Goal: Task Accomplishment & Management: Manage account settings

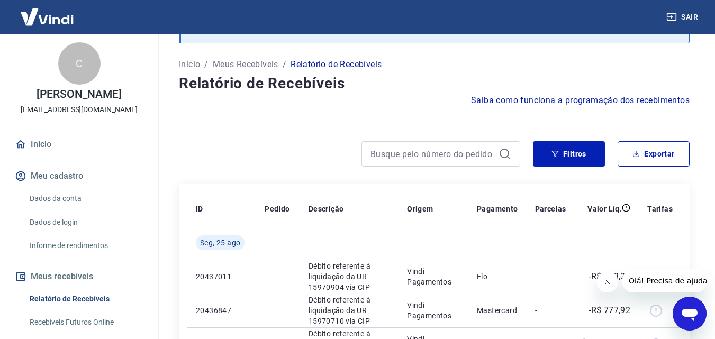
scroll to position [159, 0]
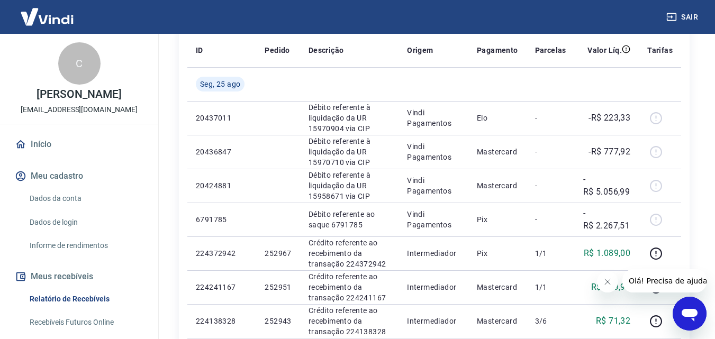
scroll to position [265, 0]
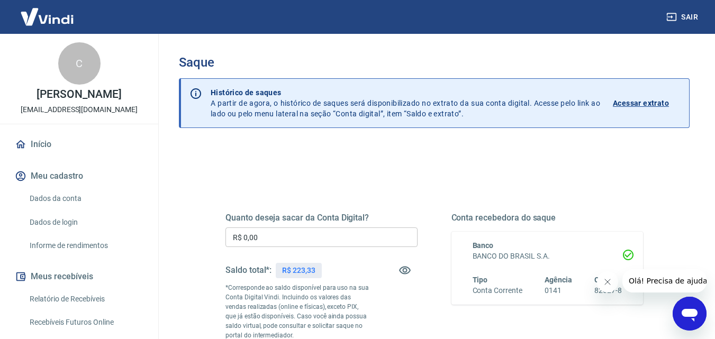
click at [338, 237] on input "R$ 0,00" at bounding box center [322, 238] width 192 height 20
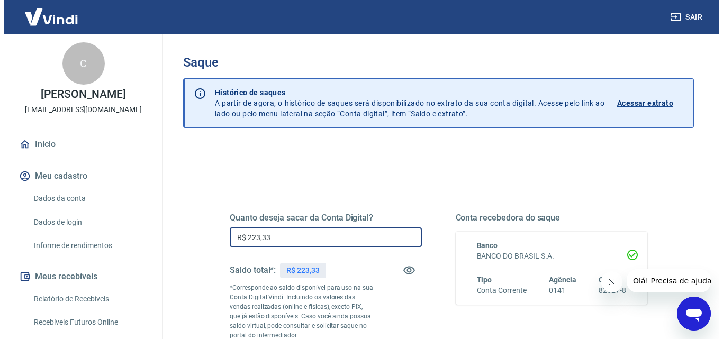
scroll to position [106, 0]
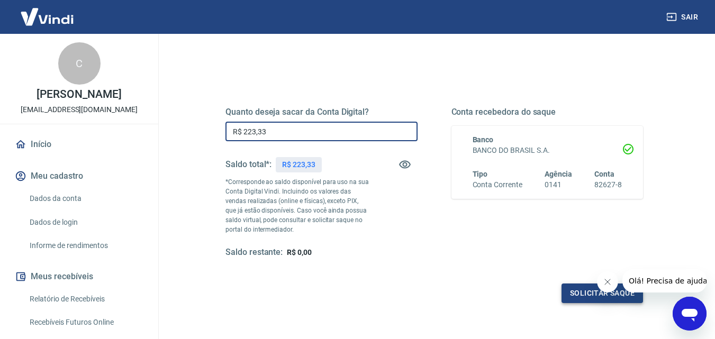
type input "R$ 223,33"
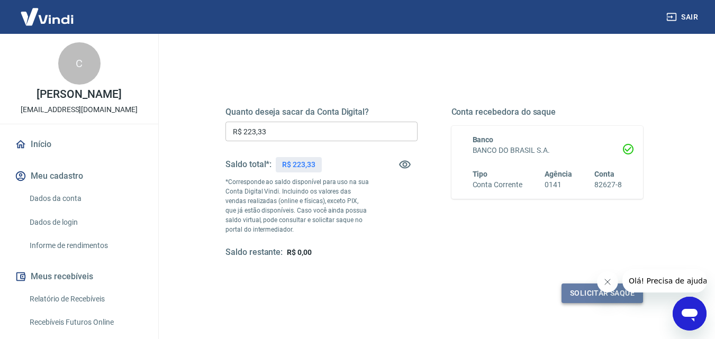
click at [573, 296] on button "Solicitar saque" at bounding box center [603, 294] width 82 height 20
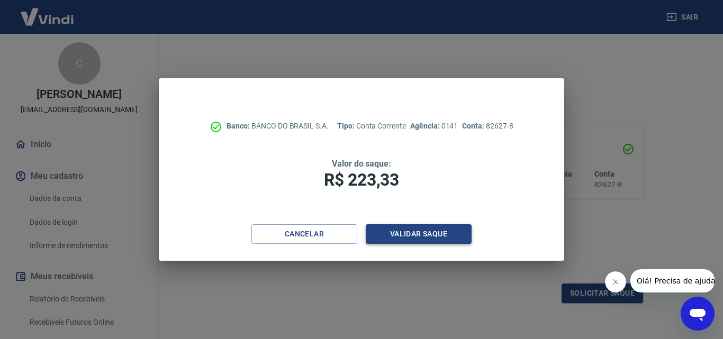
click at [453, 241] on button "Validar saque" at bounding box center [419, 234] width 106 height 20
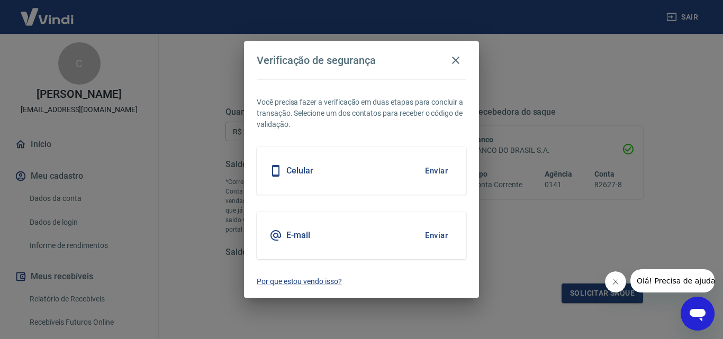
click at [417, 154] on div "Celular Enviar" at bounding box center [362, 171] width 210 height 48
click at [426, 168] on button "Enviar" at bounding box center [436, 171] width 34 height 22
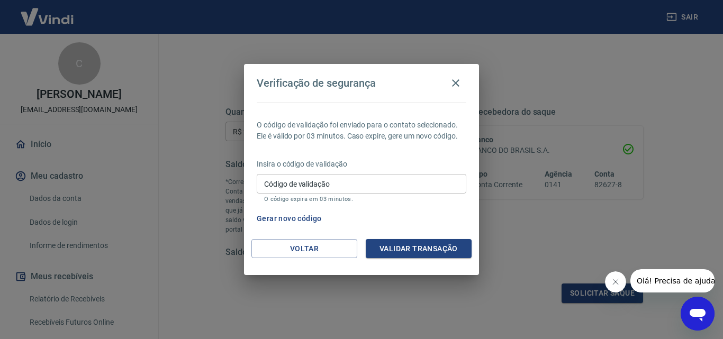
click at [384, 184] on input "Código de validação" at bounding box center [362, 184] width 210 height 20
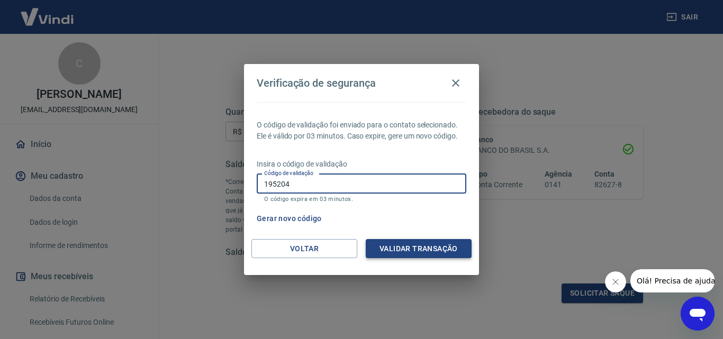
type input "195204"
click at [415, 250] on button "Validar transação" at bounding box center [419, 249] width 106 height 20
